Goal: Information Seeking & Learning: Learn about a topic

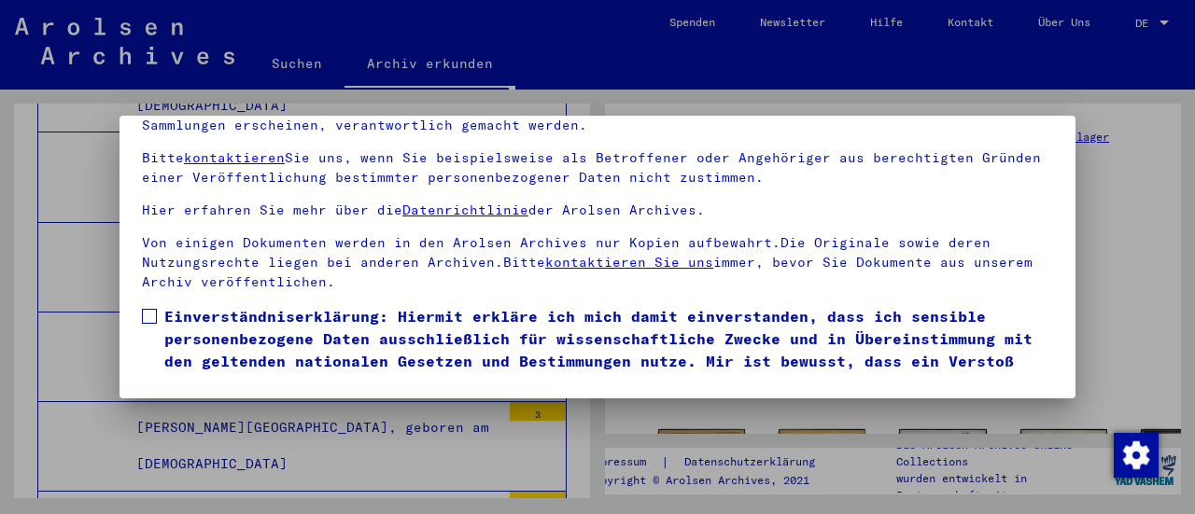
scroll to position [174, 0]
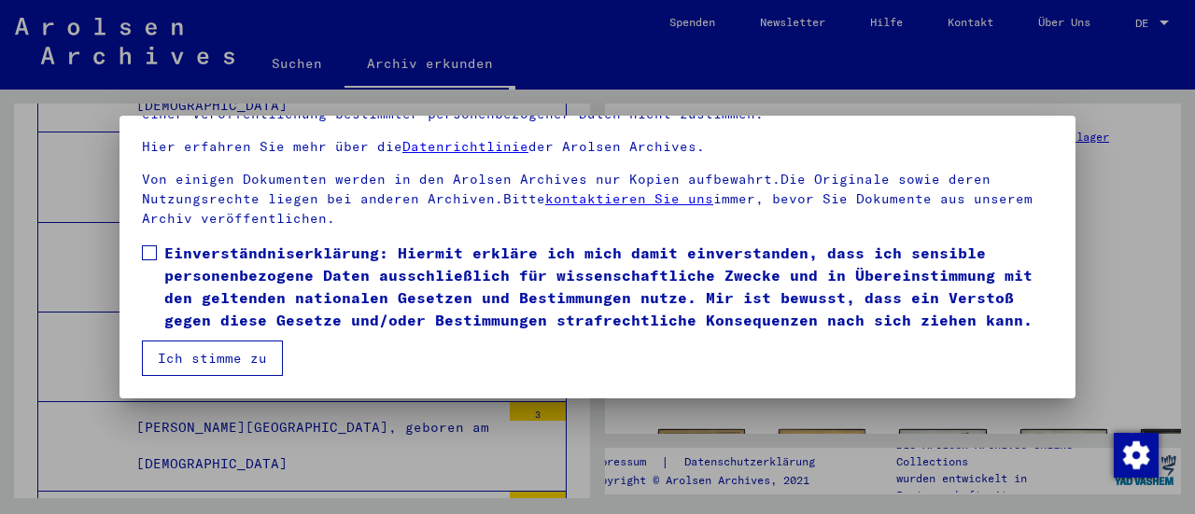
click at [150, 246] on span at bounding box center [149, 253] width 15 height 15
click at [224, 353] on button "Ich stimme zu" at bounding box center [212, 358] width 141 height 35
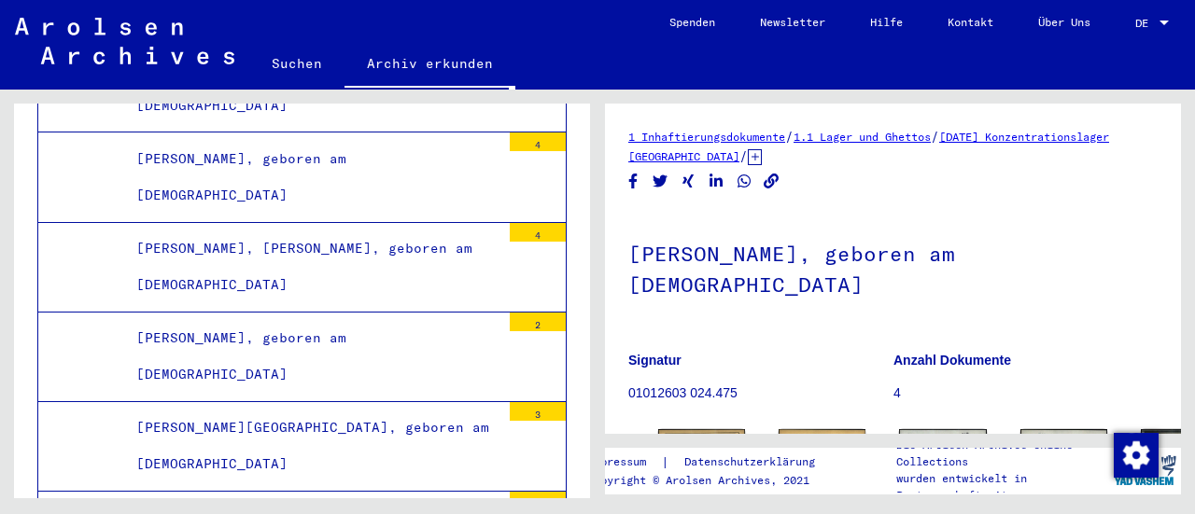
click at [1068, 302] on h1 "[PERSON_NAME], geboren am [DEMOGRAPHIC_DATA]" at bounding box center [892, 267] width 529 height 113
click at [751, 323] on h1 "[PERSON_NAME], geboren am [DEMOGRAPHIC_DATA]" at bounding box center [892, 267] width 529 height 113
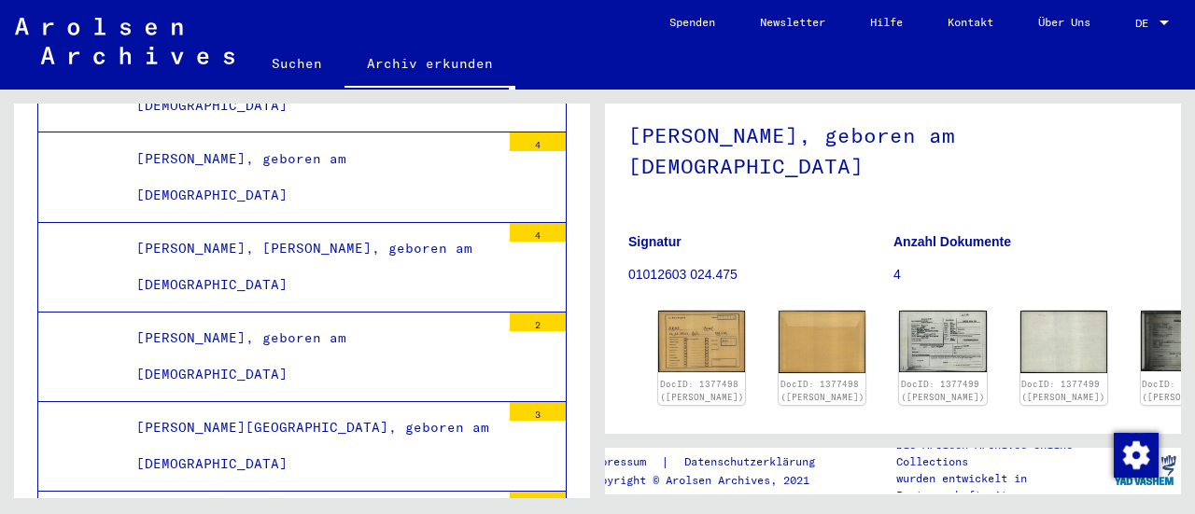
scroll to position [187, 0]
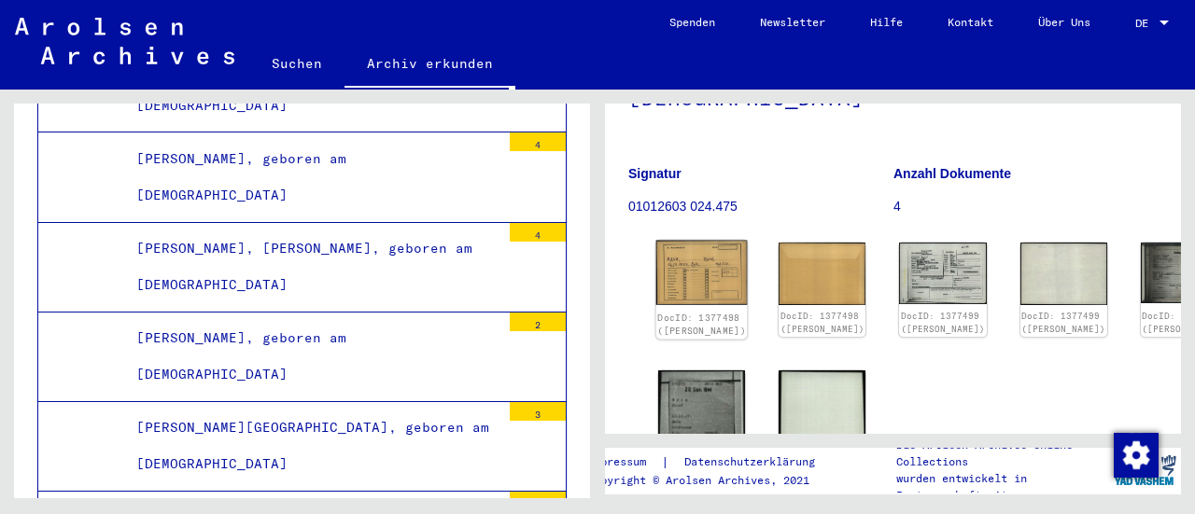
click at [670, 266] on img at bounding box center [701, 273] width 91 height 64
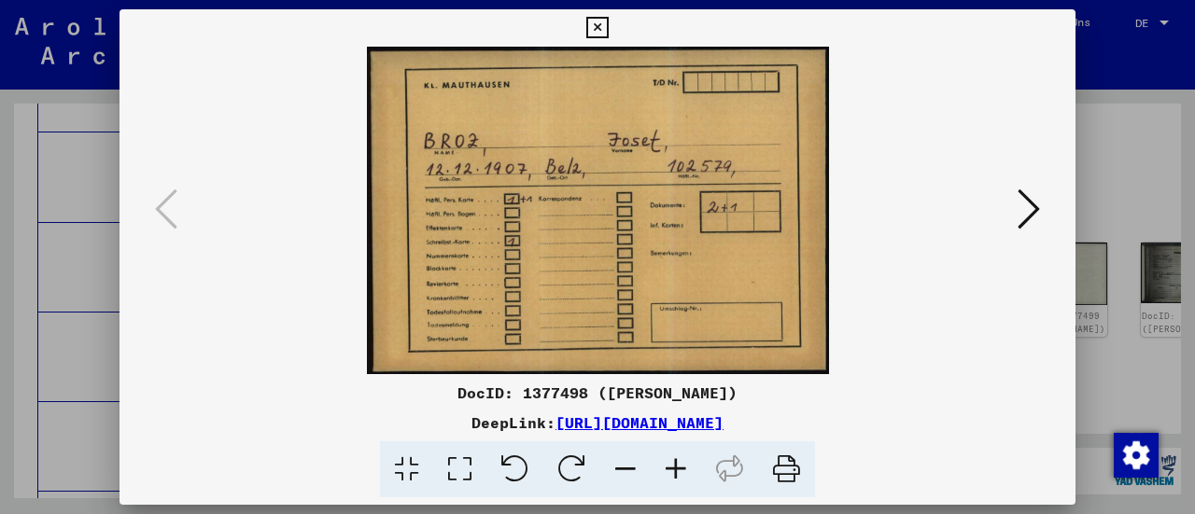
click at [1026, 215] on icon at bounding box center [1029, 209] width 22 height 45
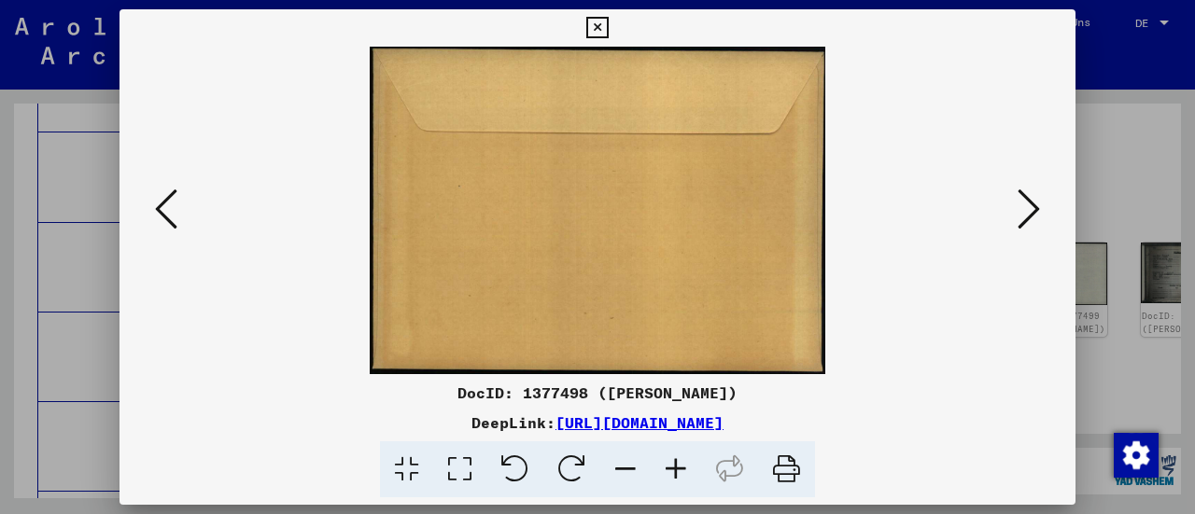
click at [1026, 215] on icon at bounding box center [1029, 209] width 22 height 45
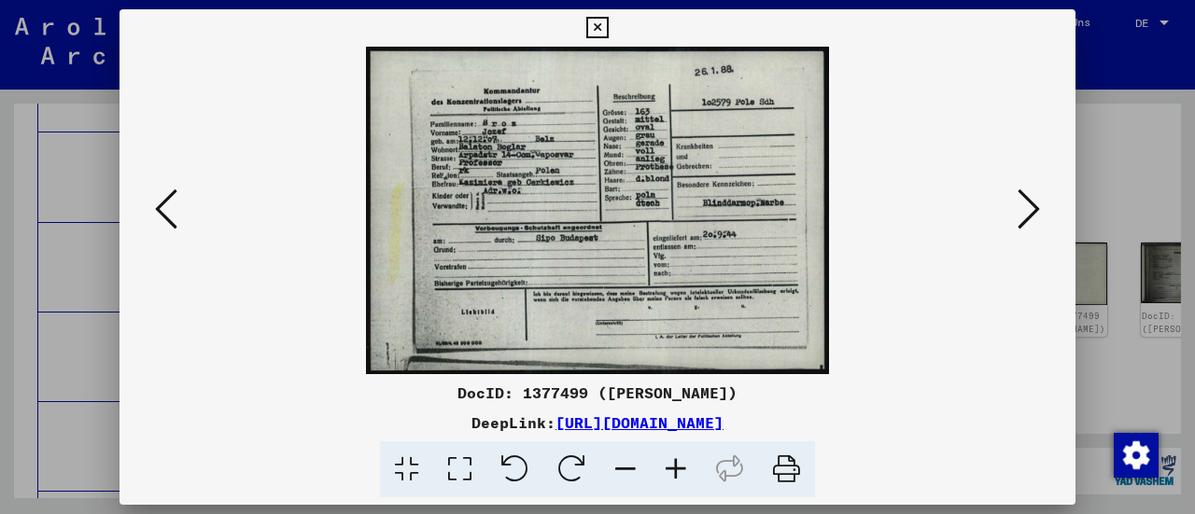
click at [1026, 215] on icon at bounding box center [1029, 209] width 22 height 45
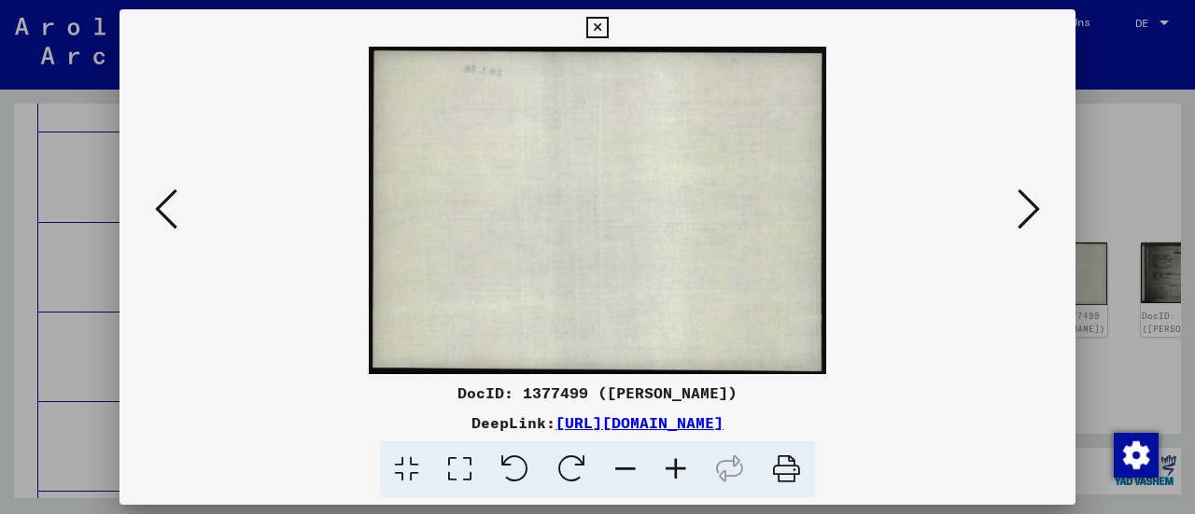
click at [1026, 215] on icon at bounding box center [1029, 209] width 22 height 45
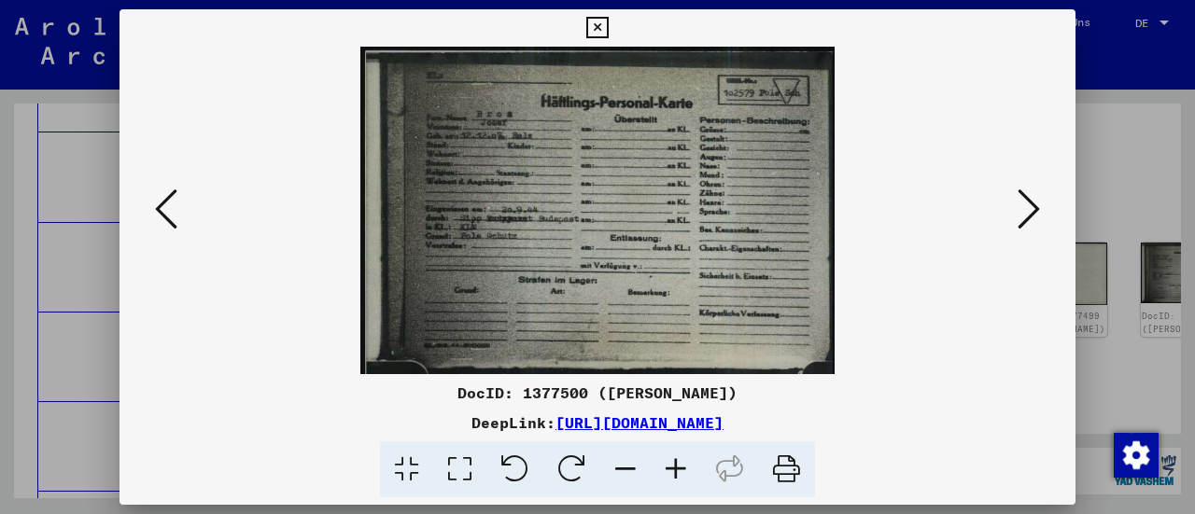
click at [1026, 215] on icon at bounding box center [1029, 209] width 22 height 45
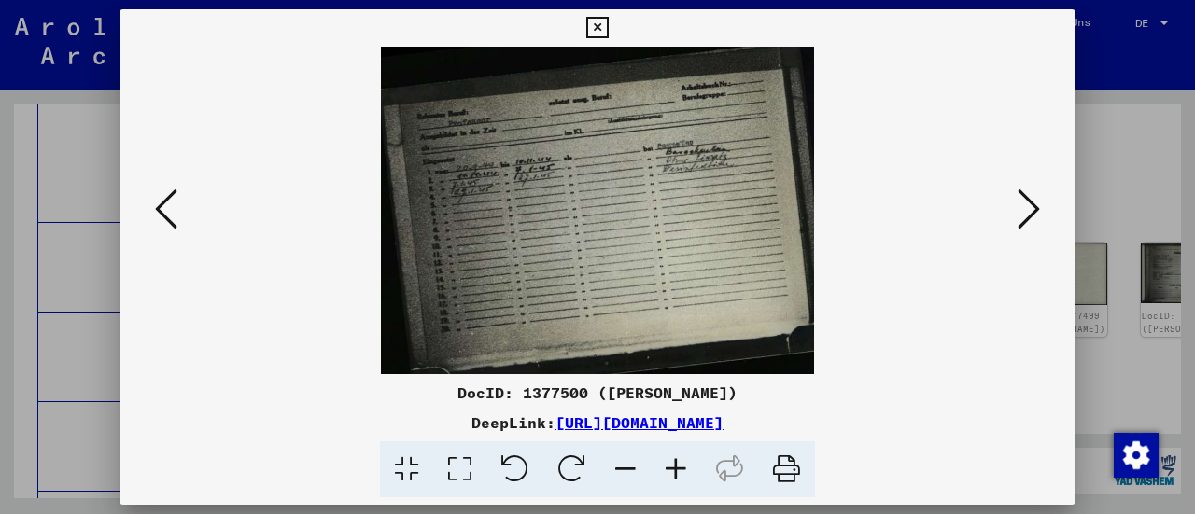
click at [1026, 215] on icon at bounding box center [1029, 209] width 22 height 45
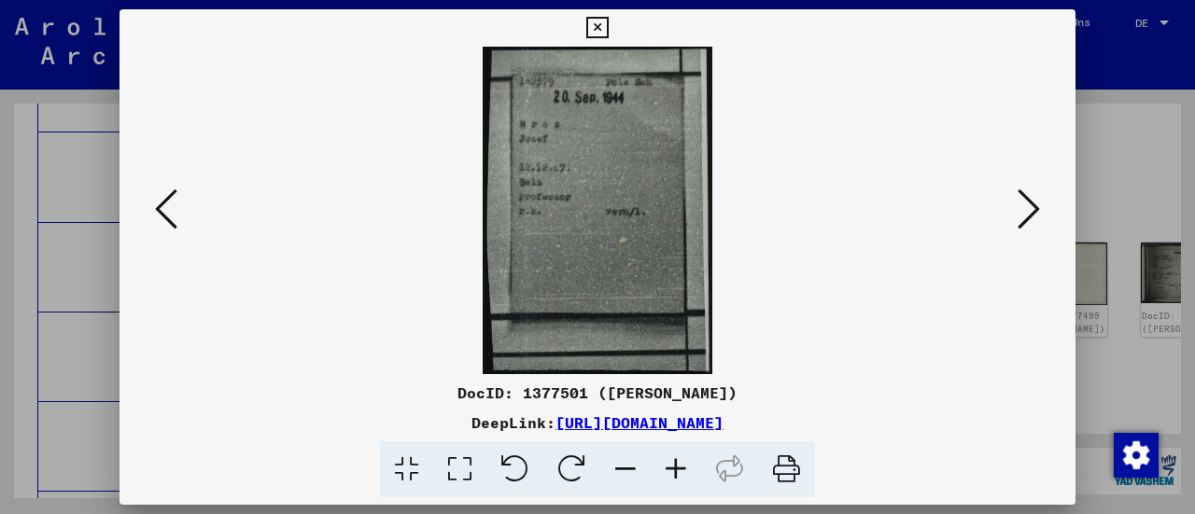
click at [1026, 215] on icon at bounding box center [1029, 209] width 22 height 45
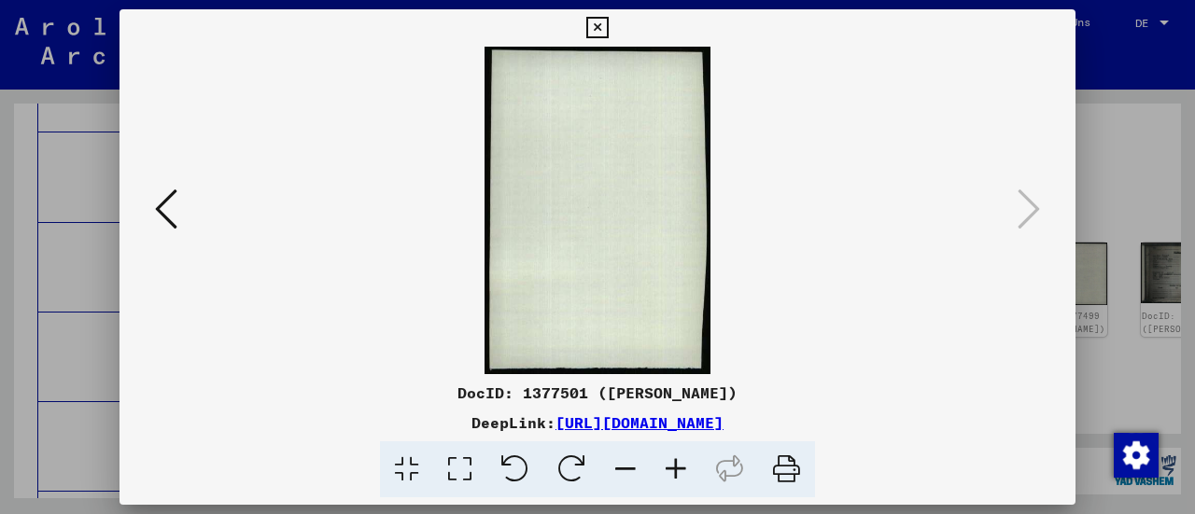
click at [165, 204] on icon at bounding box center [166, 209] width 22 height 45
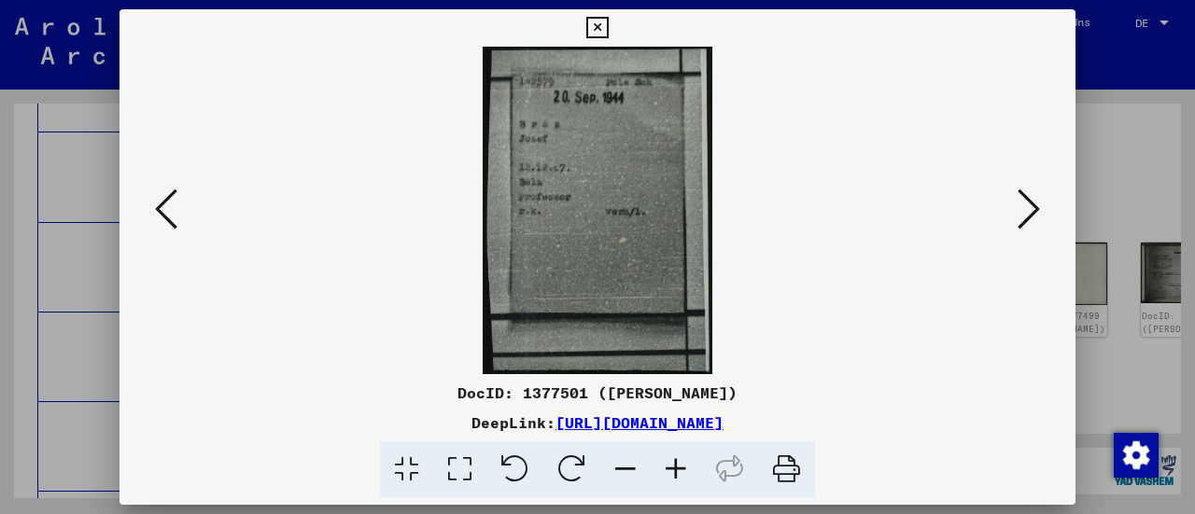
click at [166, 204] on icon at bounding box center [166, 209] width 22 height 45
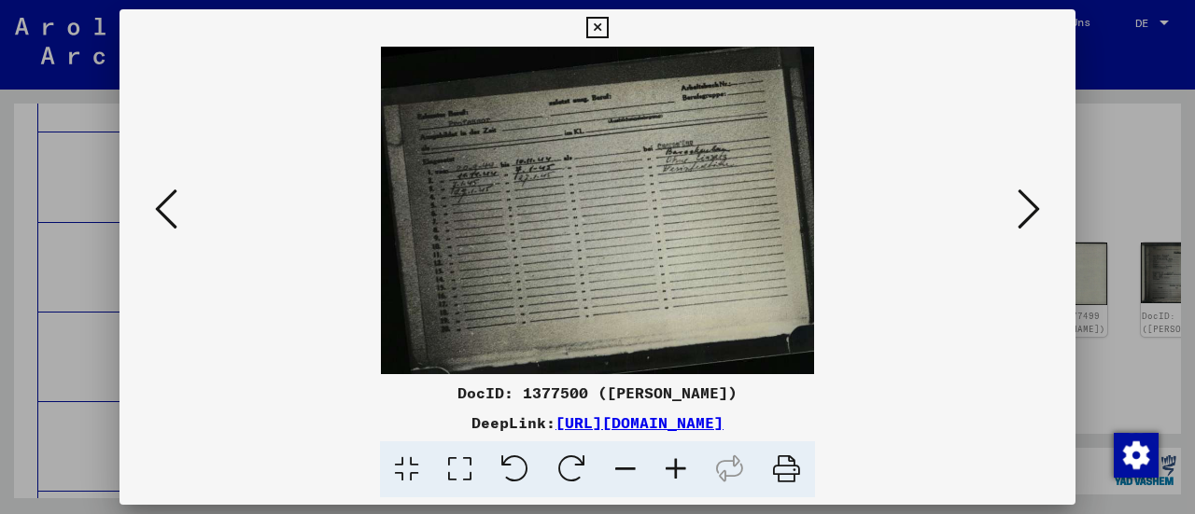
click at [166, 204] on icon at bounding box center [166, 209] width 22 height 45
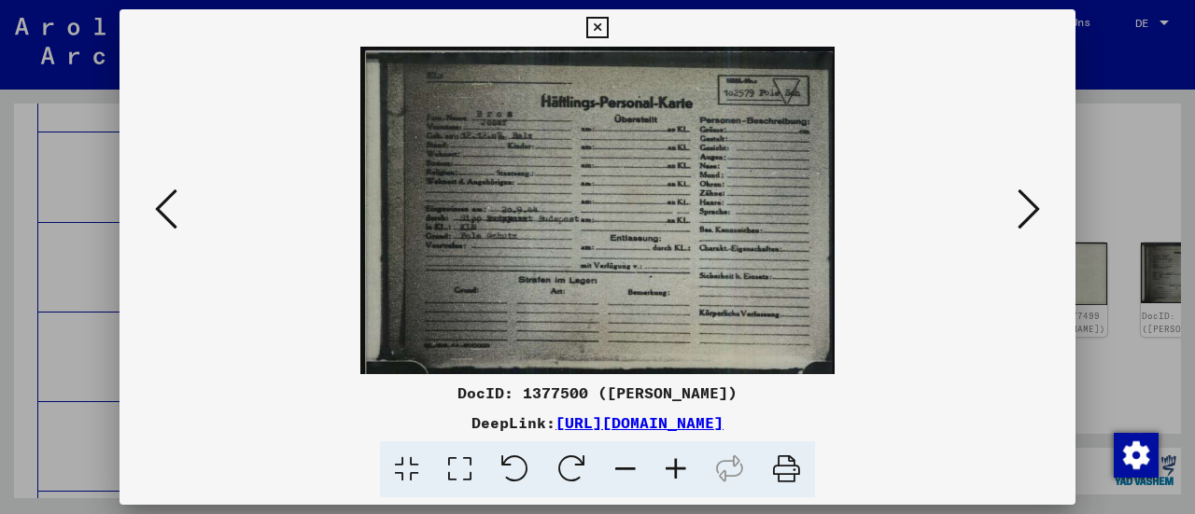
click at [166, 204] on icon at bounding box center [166, 209] width 22 height 45
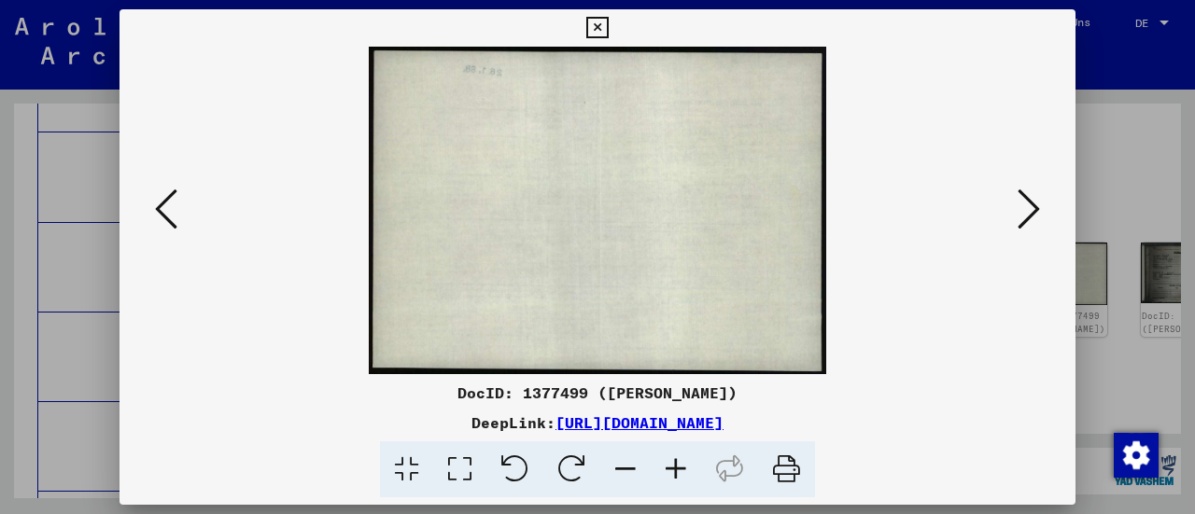
click at [166, 204] on icon at bounding box center [166, 209] width 22 height 45
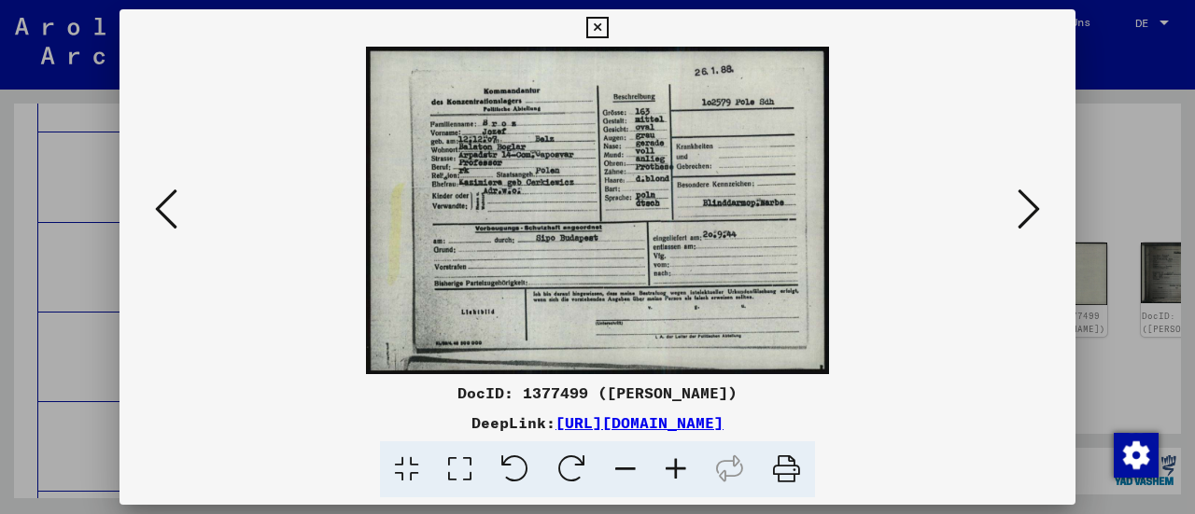
click at [166, 204] on icon at bounding box center [166, 209] width 22 height 45
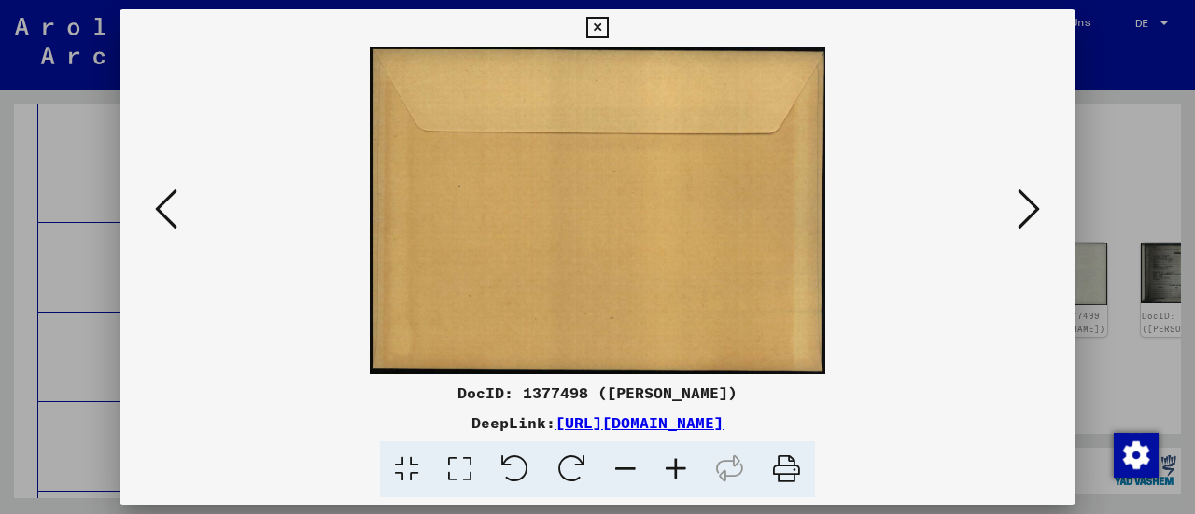
click at [166, 204] on icon at bounding box center [166, 209] width 22 height 45
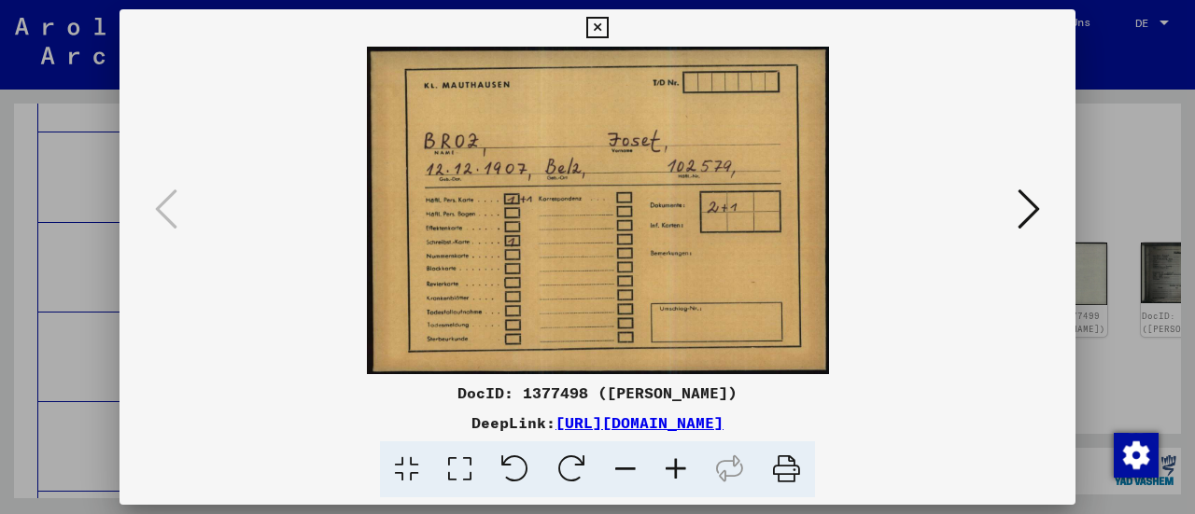
click at [1109, 181] on div at bounding box center [597, 257] width 1195 height 514
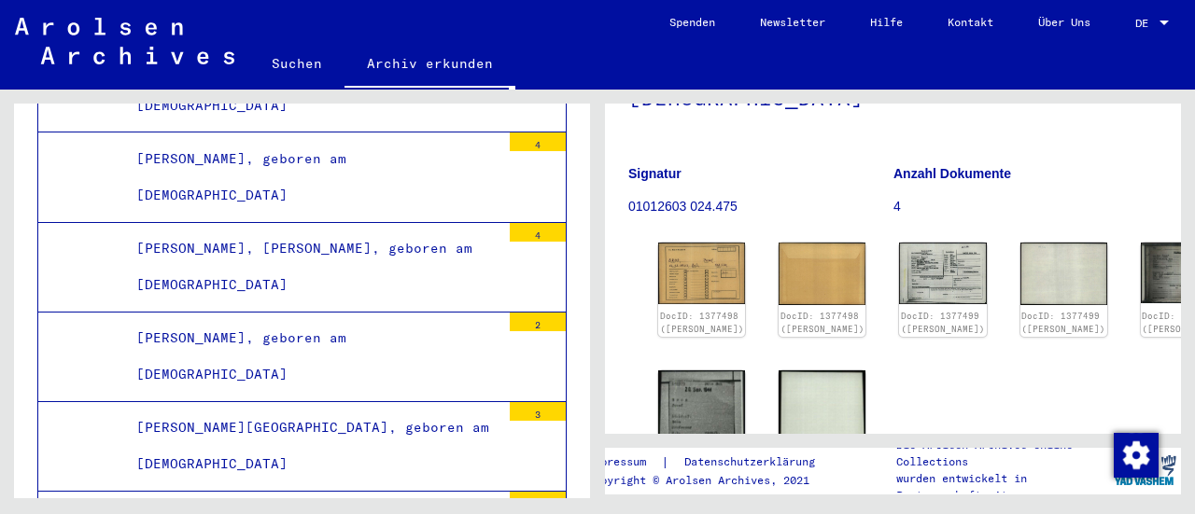
click at [839, 144] on div "[PERSON_NAME], geboren am [DEMOGRAPHIC_DATA] Signatur 01012603 024.475 Anzahl D…" at bounding box center [892, 129] width 529 height 211
click at [681, 264] on img at bounding box center [701, 273] width 91 height 64
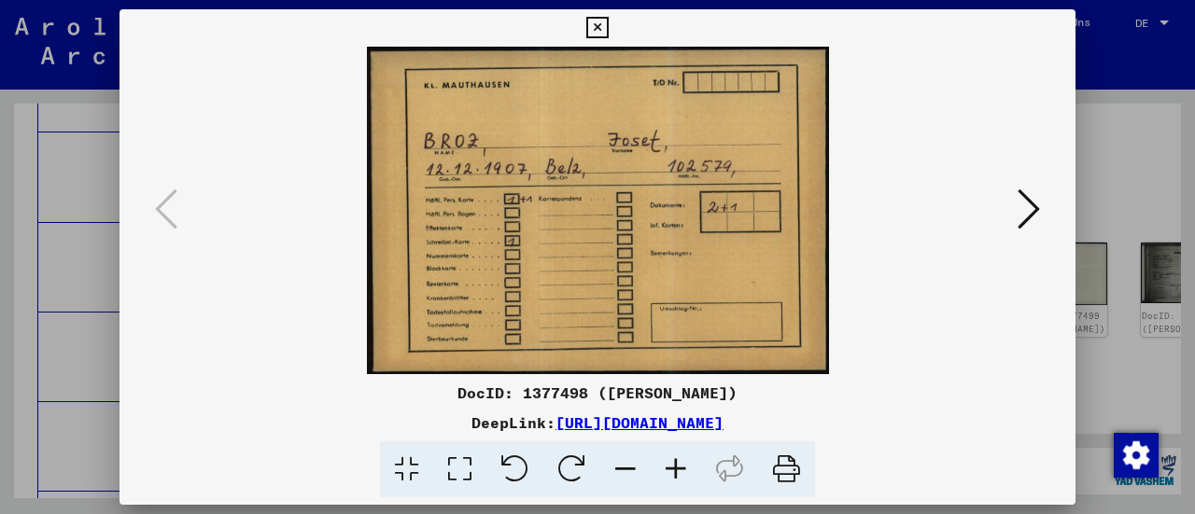
click at [899, 255] on img at bounding box center [597, 211] width 829 height 328
click at [1032, 210] on icon at bounding box center [1029, 209] width 22 height 45
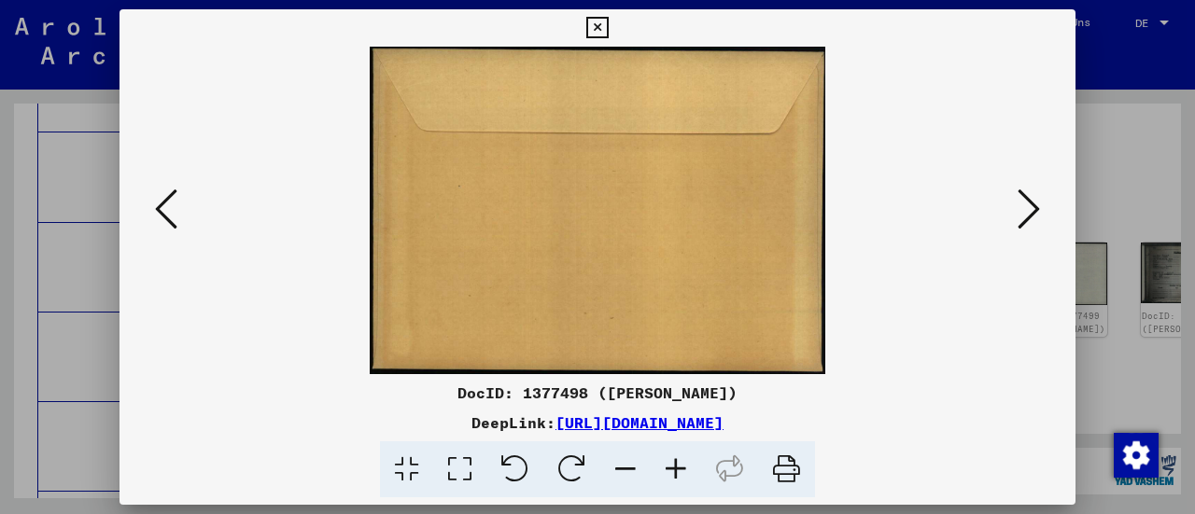
click at [1032, 209] on icon at bounding box center [1029, 209] width 22 height 45
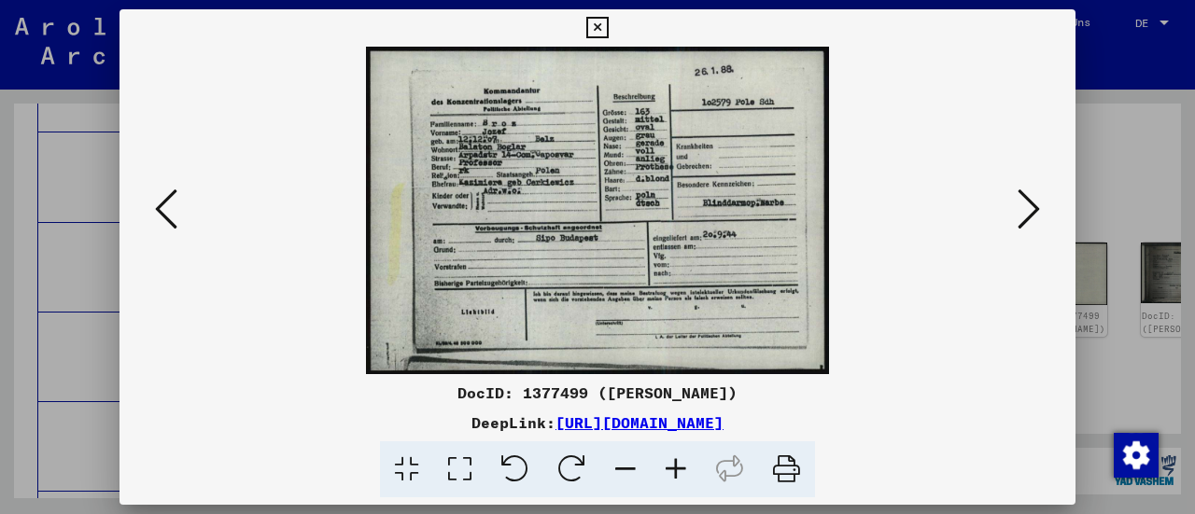
click at [1030, 209] on icon at bounding box center [1029, 209] width 22 height 45
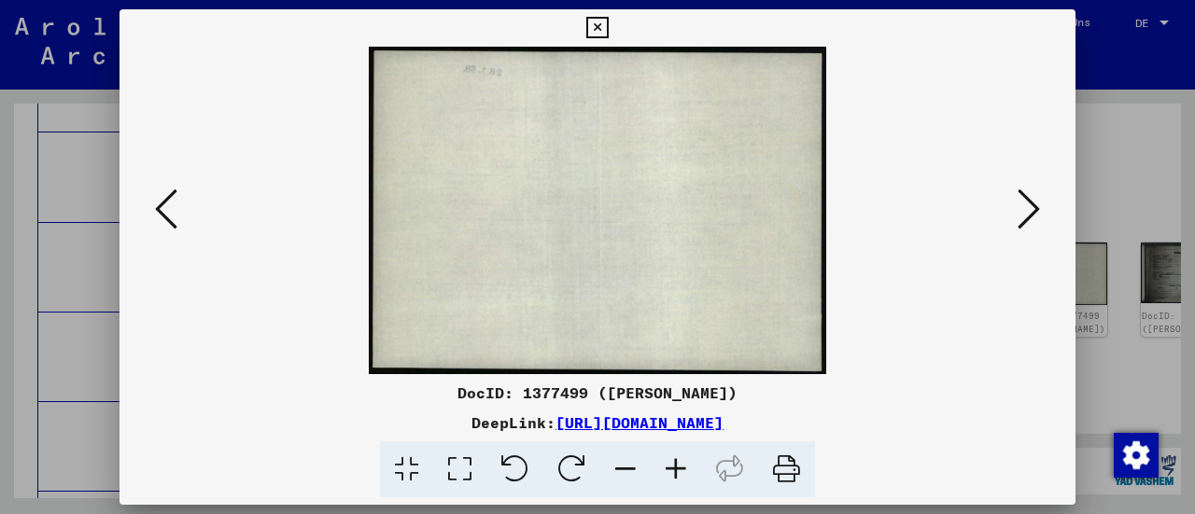
click at [1030, 209] on icon at bounding box center [1029, 209] width 22 height 45
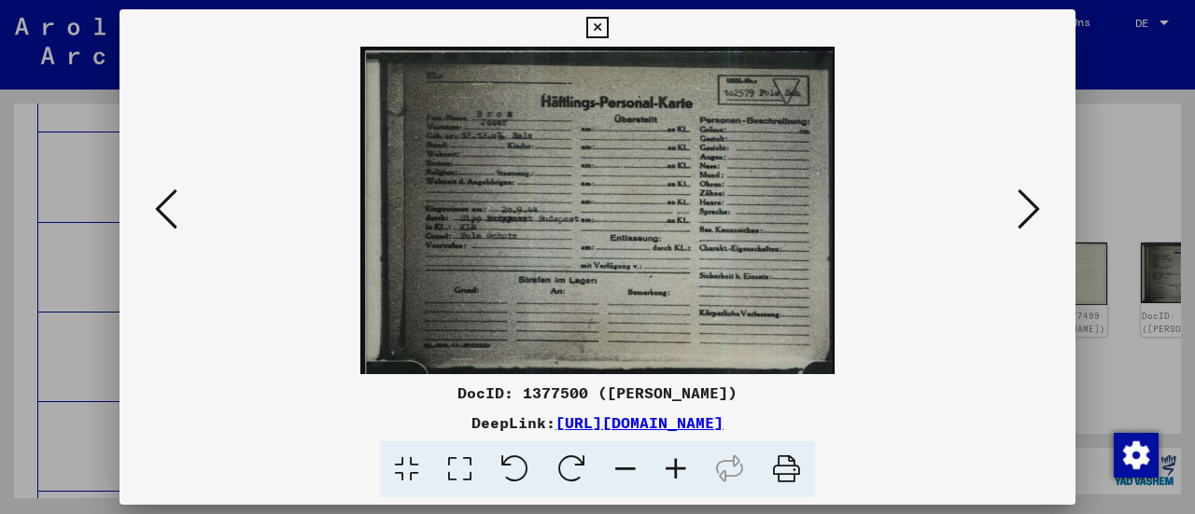
click at [1029, 208] on icon at bounding box center [1029, 209] width 22 height 45
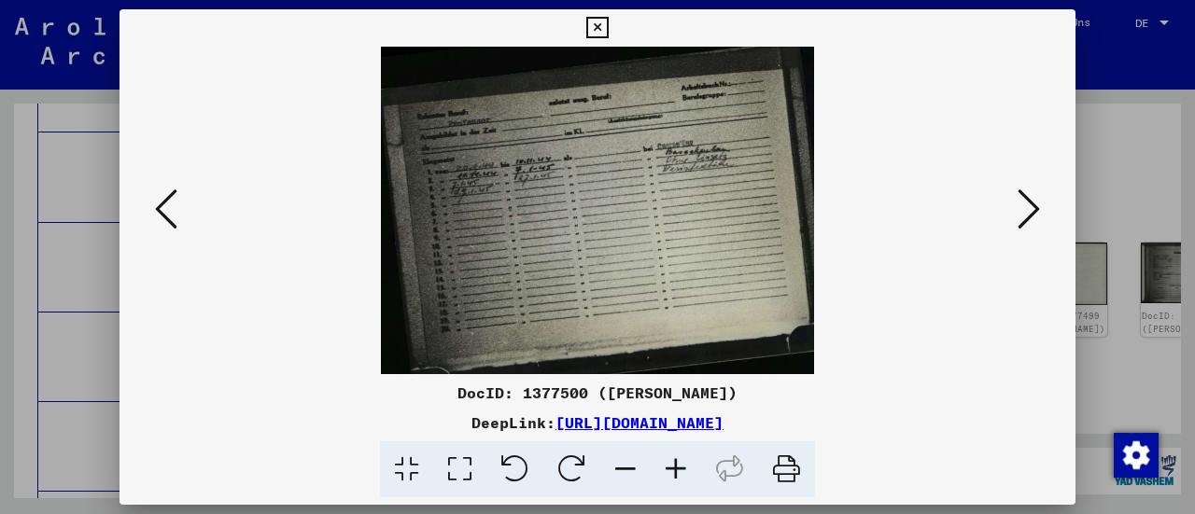
click at [1028, 208] on icon at bounding box center [1029, 209] width 22 height 45
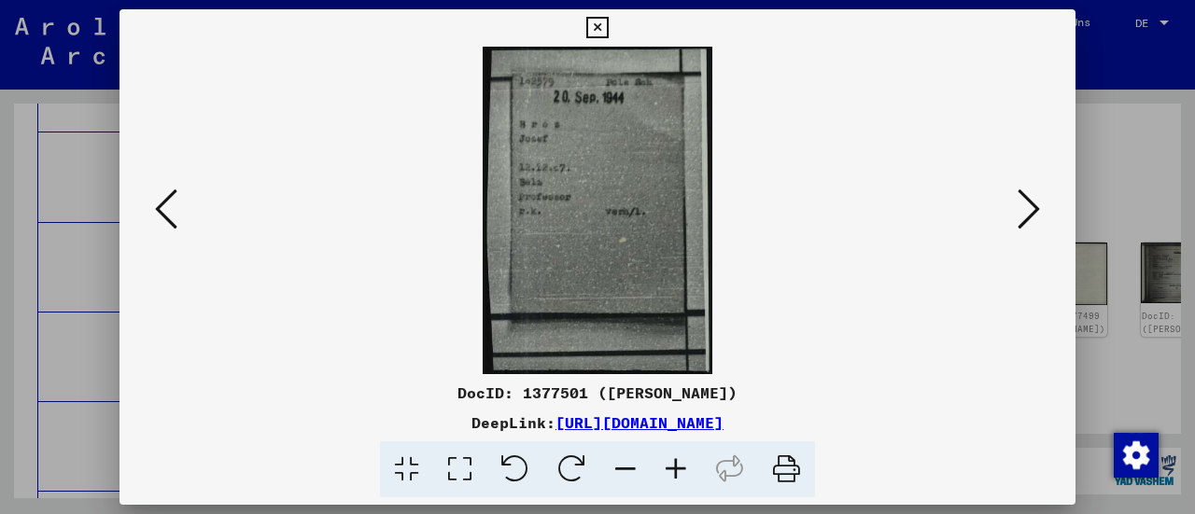
click at [1028, 208] on icon at bounding box center [1029, 209] width 22 height 45
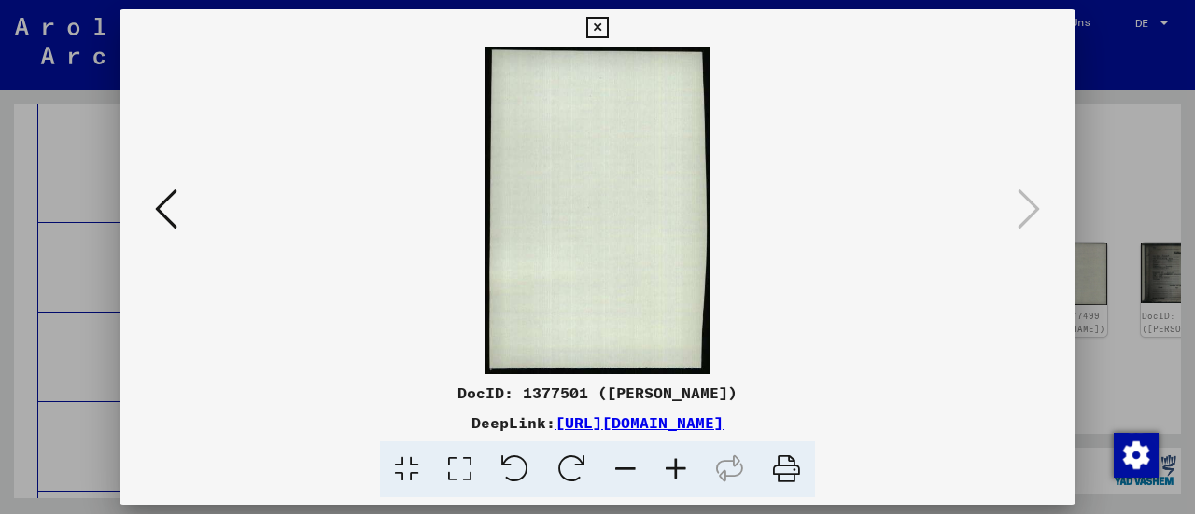
click at [1135, 335] on div at bounding box center [597, 257] width 1195 height 514
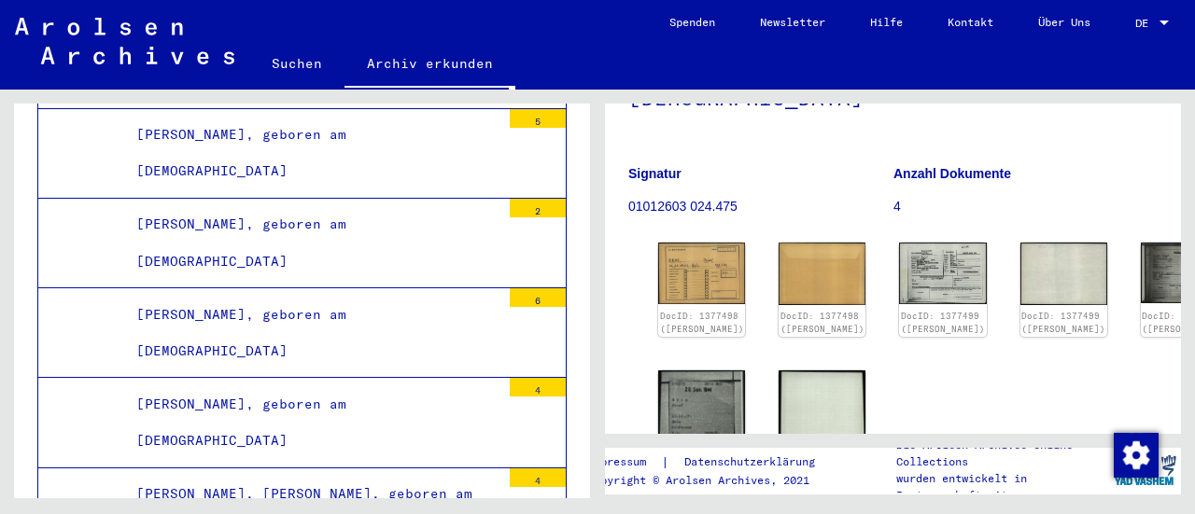
scroll to position [50220, 0]
